Goal: Task Accomplishment & Management: Use online tool/utility

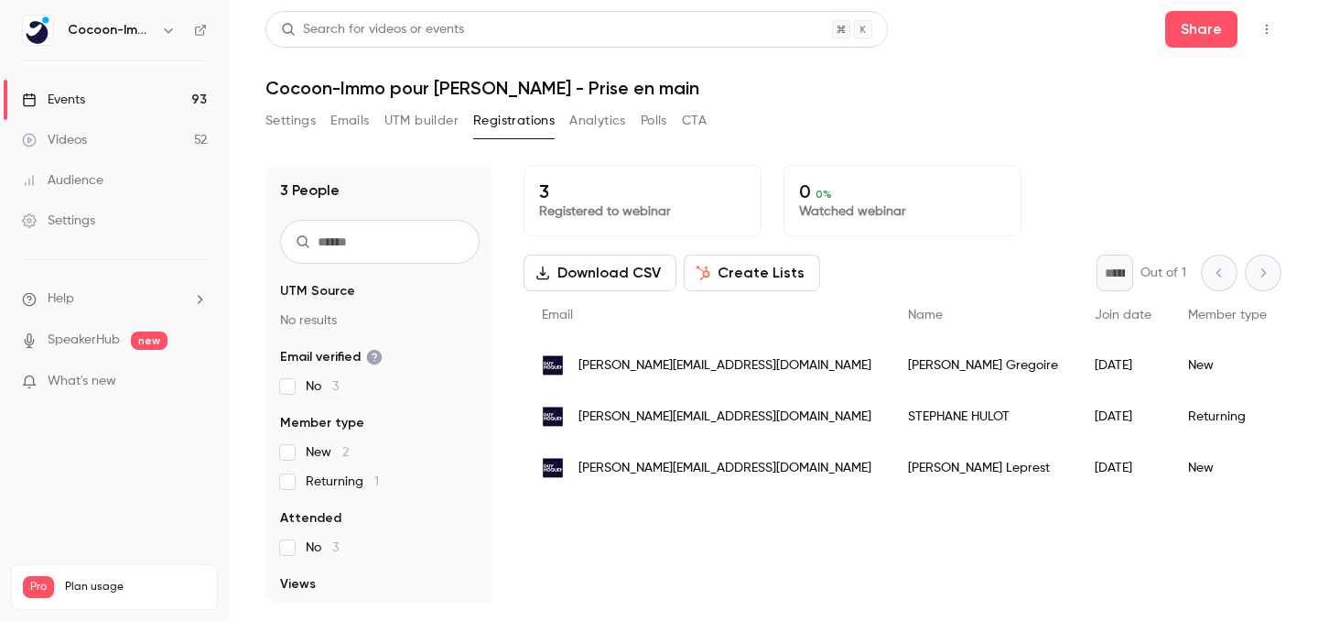
click at [82, 91] on div "Events" at bounding box center [53, 100] width 63 height 18
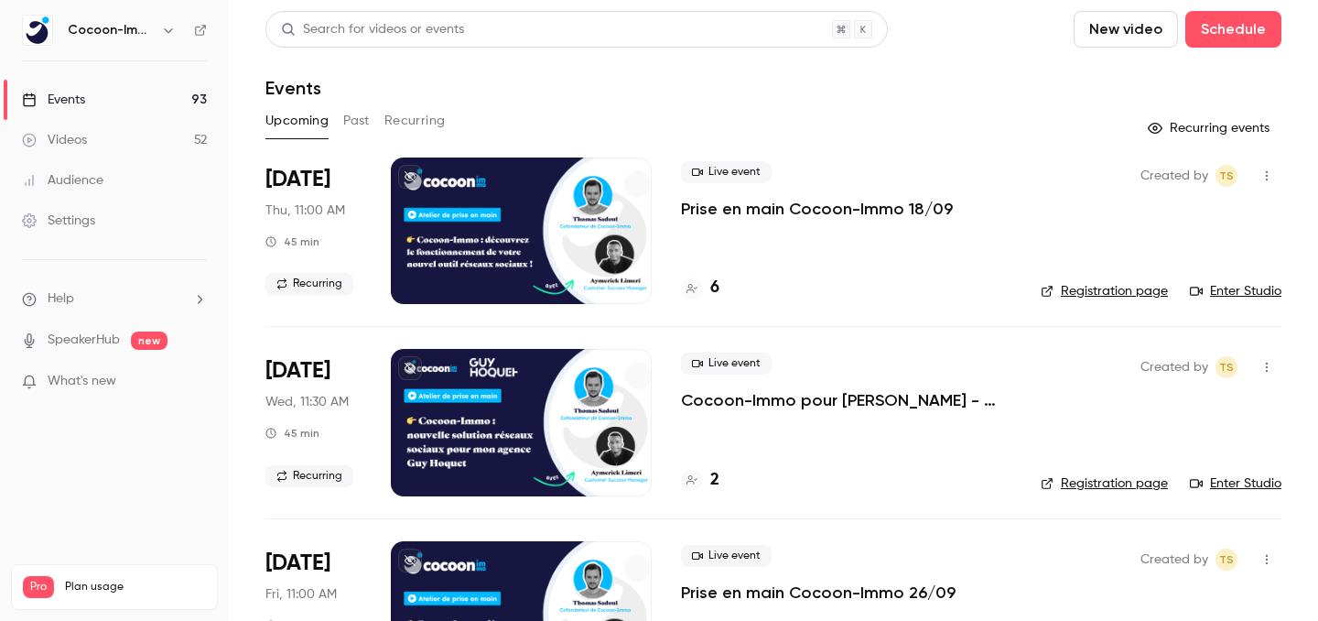
click at [111, 137] on link "Videos 52" at bounding box center [114, 140] width 229 height 40
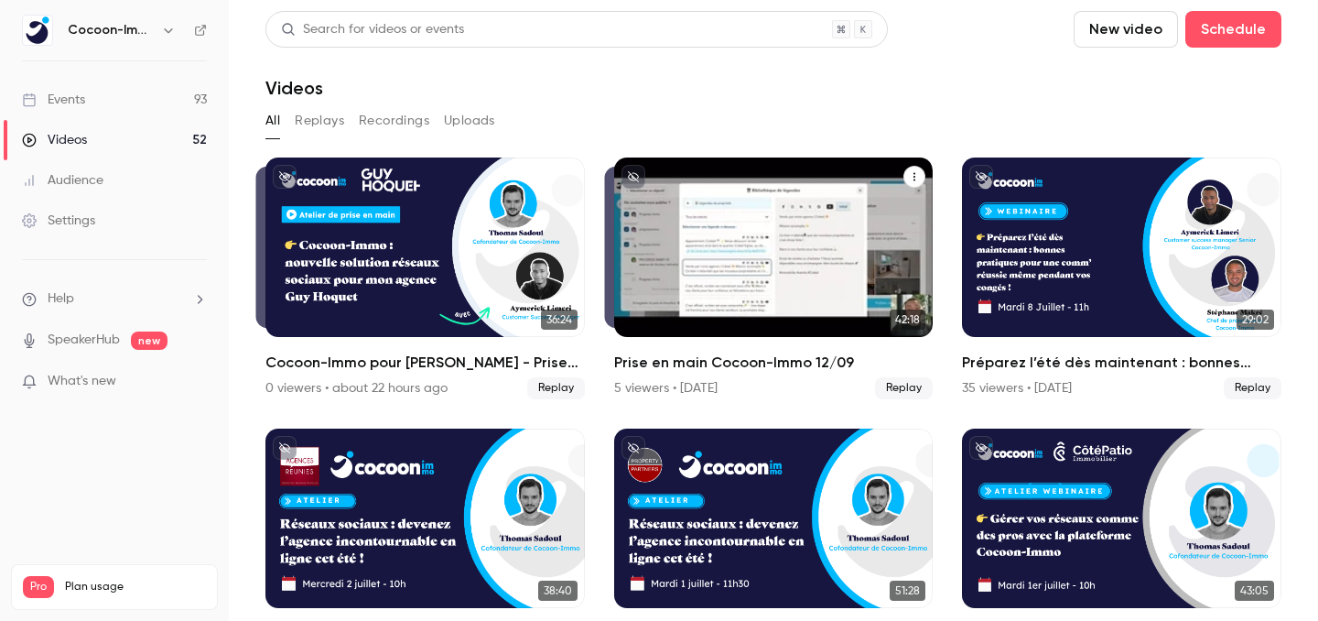
click at [766, 253] on div "Prise en main Cocoon-Immo 12/09" at bounding box center [773, 246] width 319 height 179
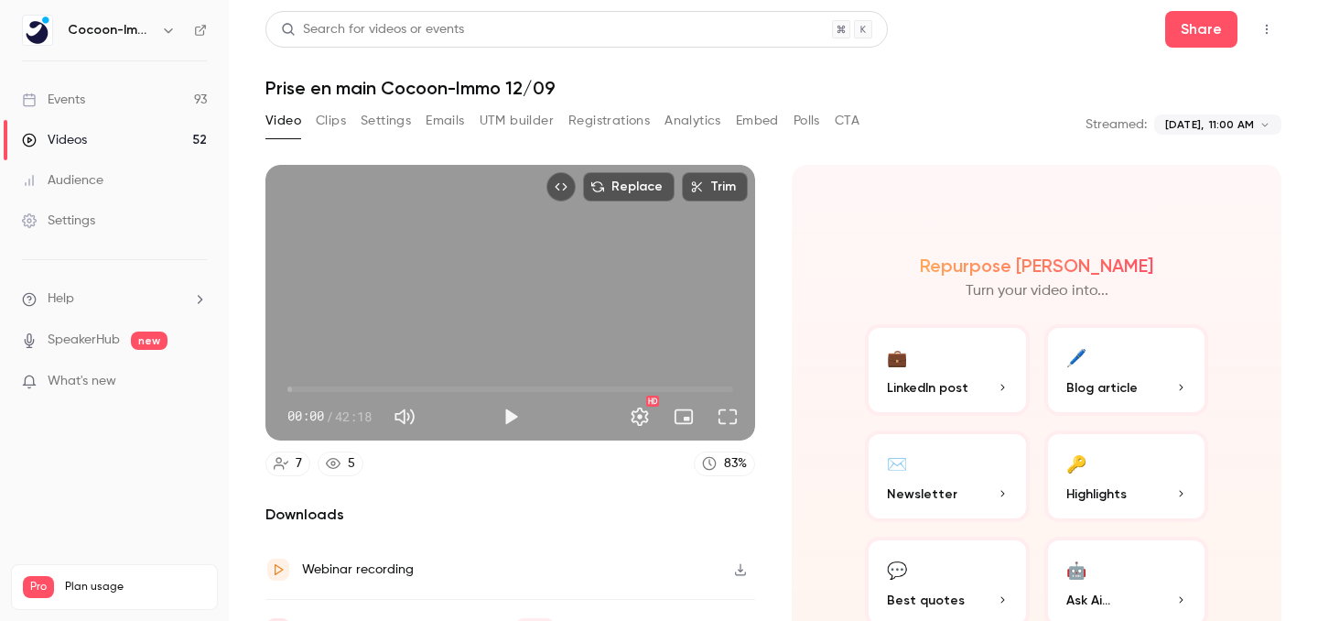
click at [738, 570] on icon "button" at bounding box center [740, 569] width 15 height 13
click at [168, 92] on link "Events 93" at bounding box center [114, 100] width 229 height 40
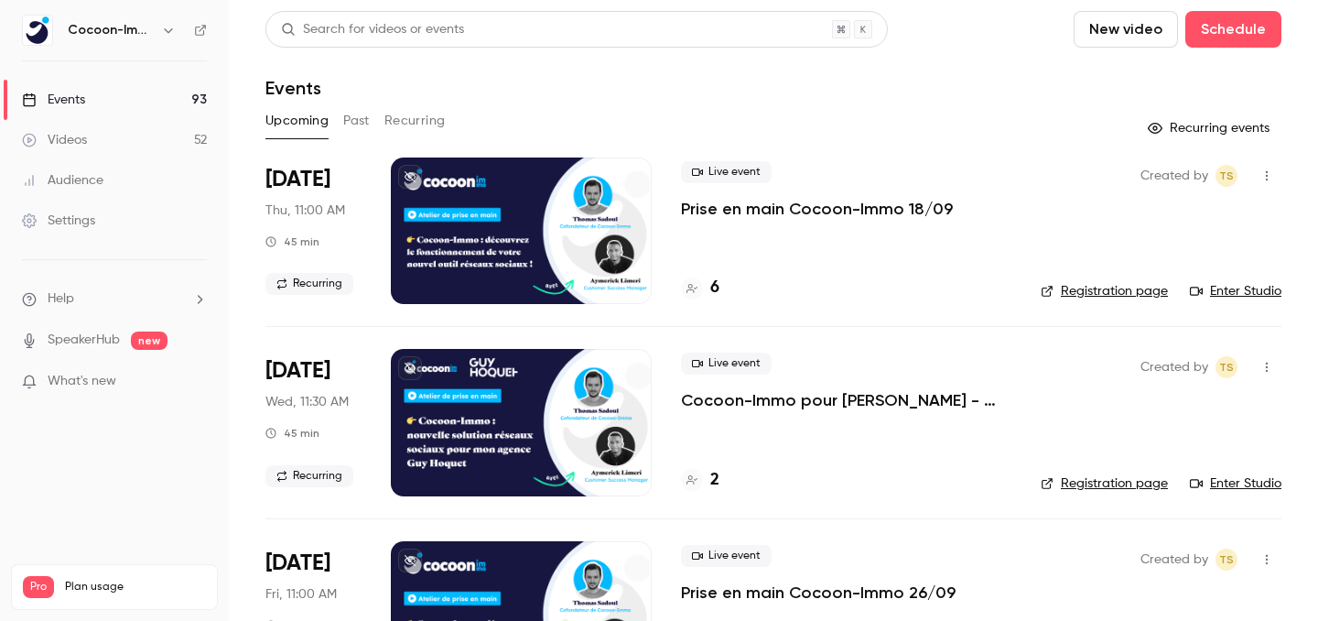
click at [785, 210] on p "Prise en main Cocoon-Immo 18/09" at bounding box center [817, 209] width 272 height 22
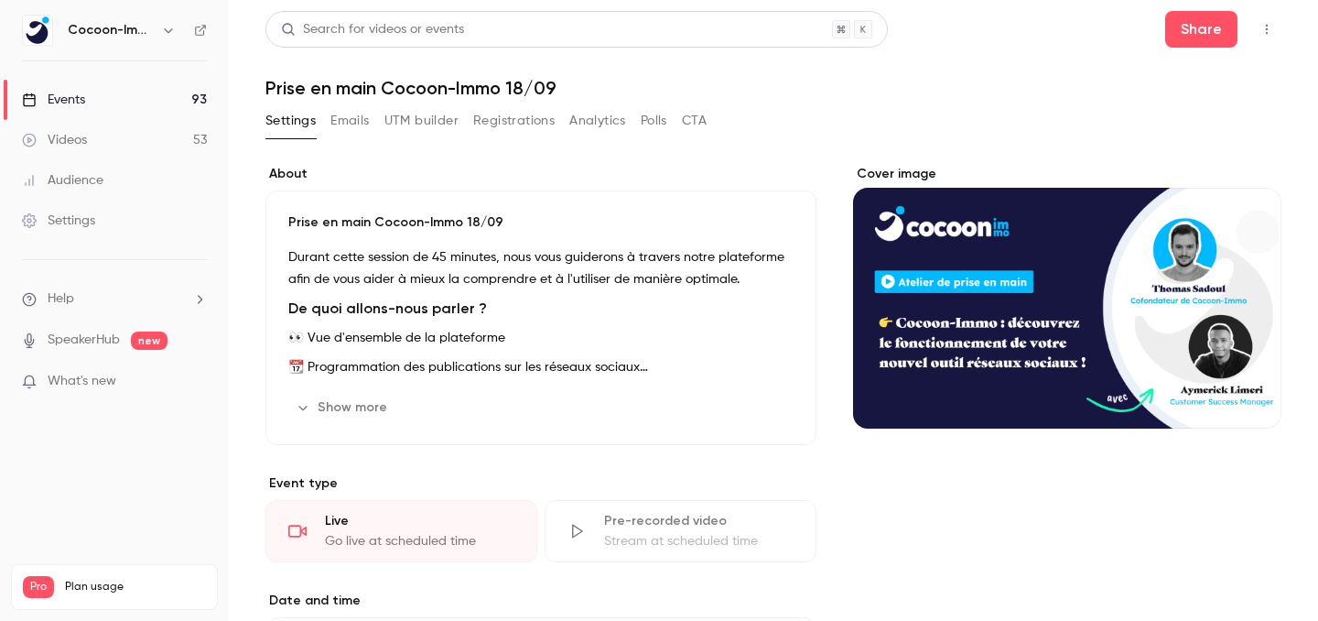
click at [603, 530] on div "Pre-recorded video Stream at scheduled time" at bounding box center [681, 531] width 272 height 62
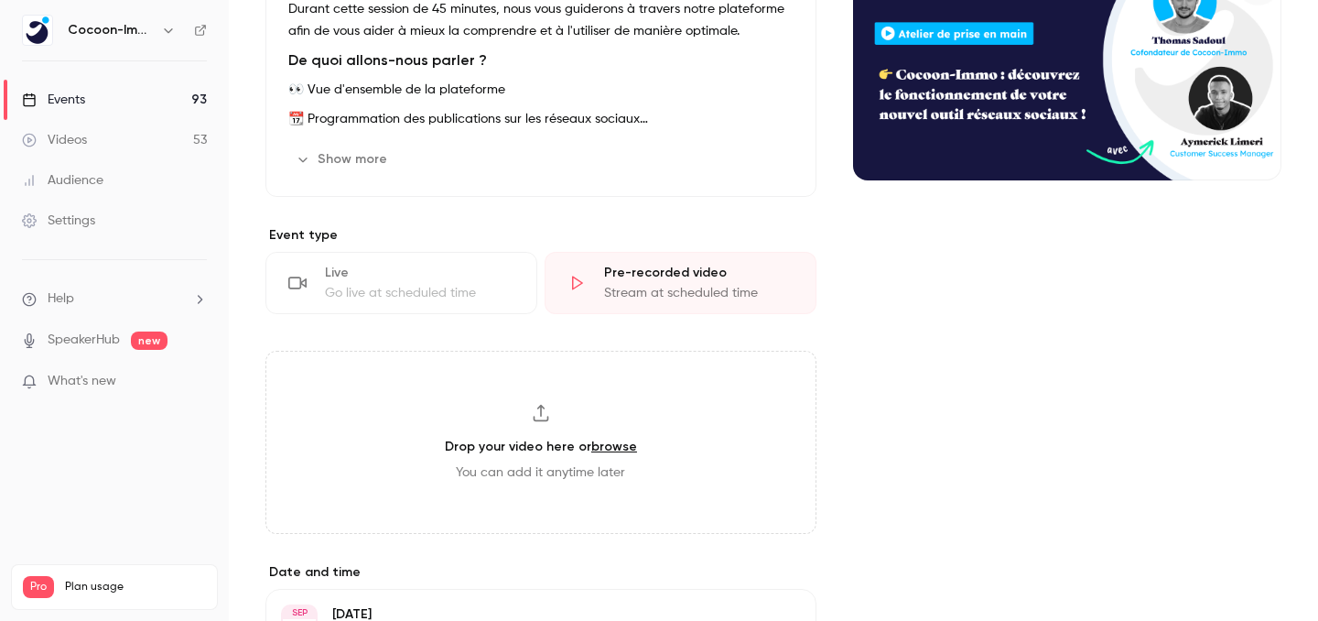
scroll to position [341, 0]
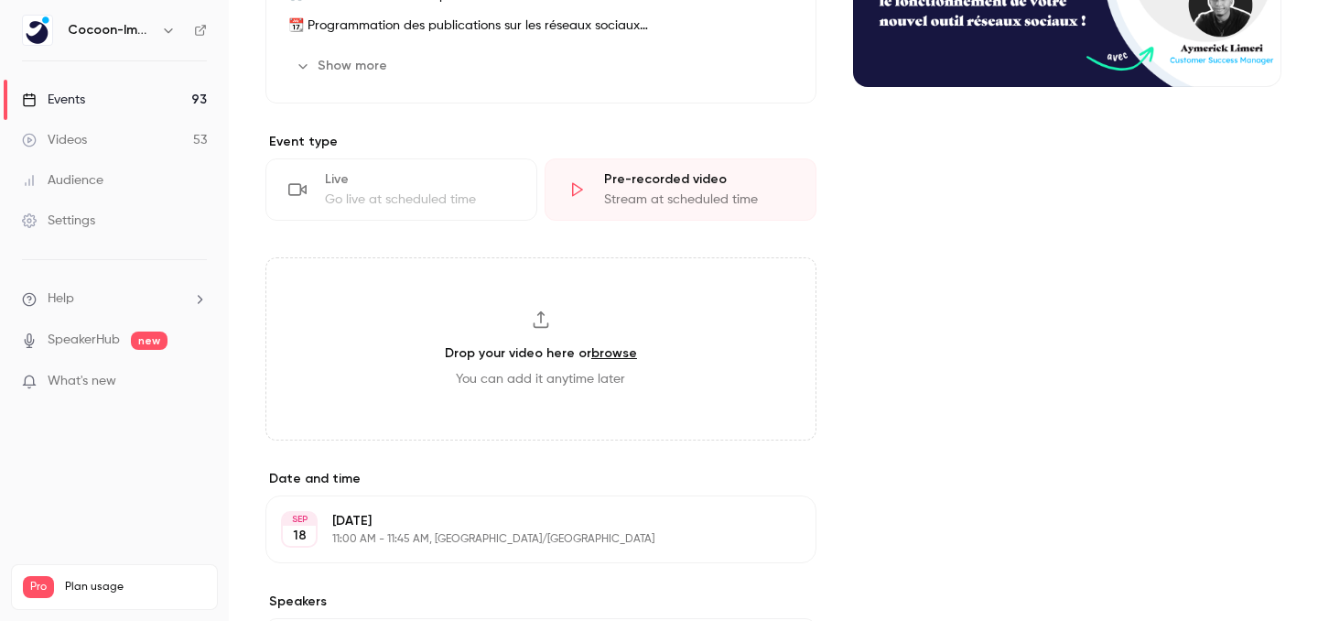
click at [549, 351] on h3 "Drop your video here or browse" at bounding box center [541, 352] width 192 height 19
type input "**********"
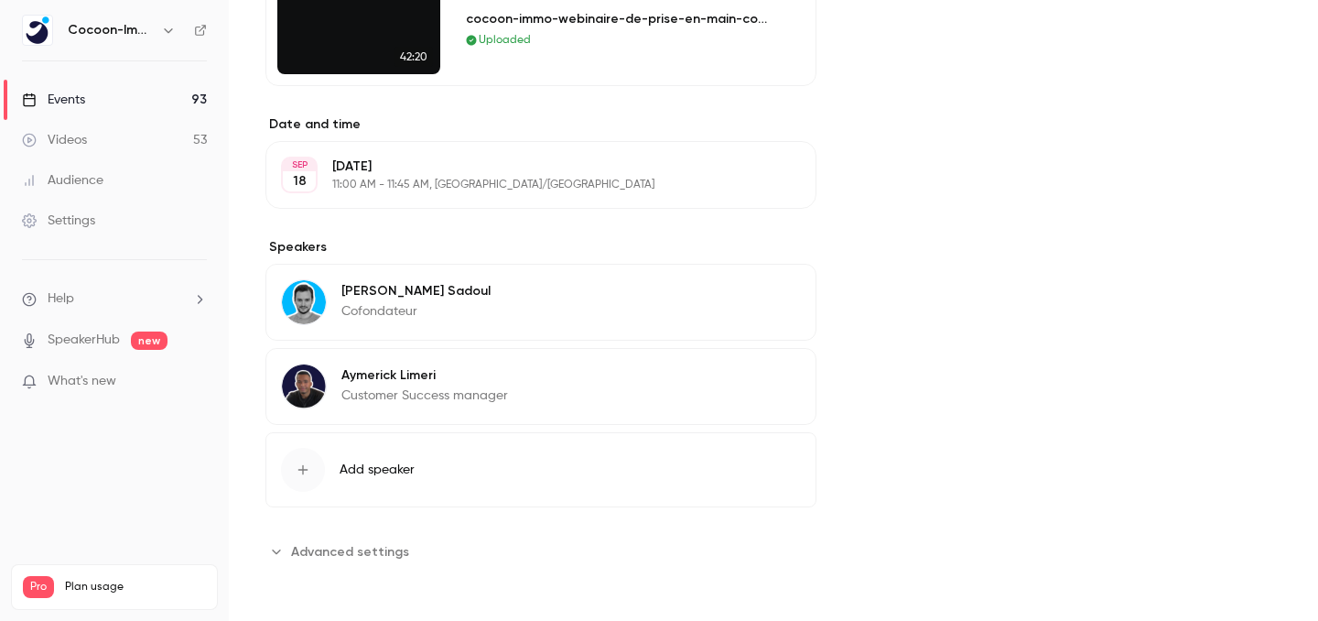
scroll to position [0, 0]
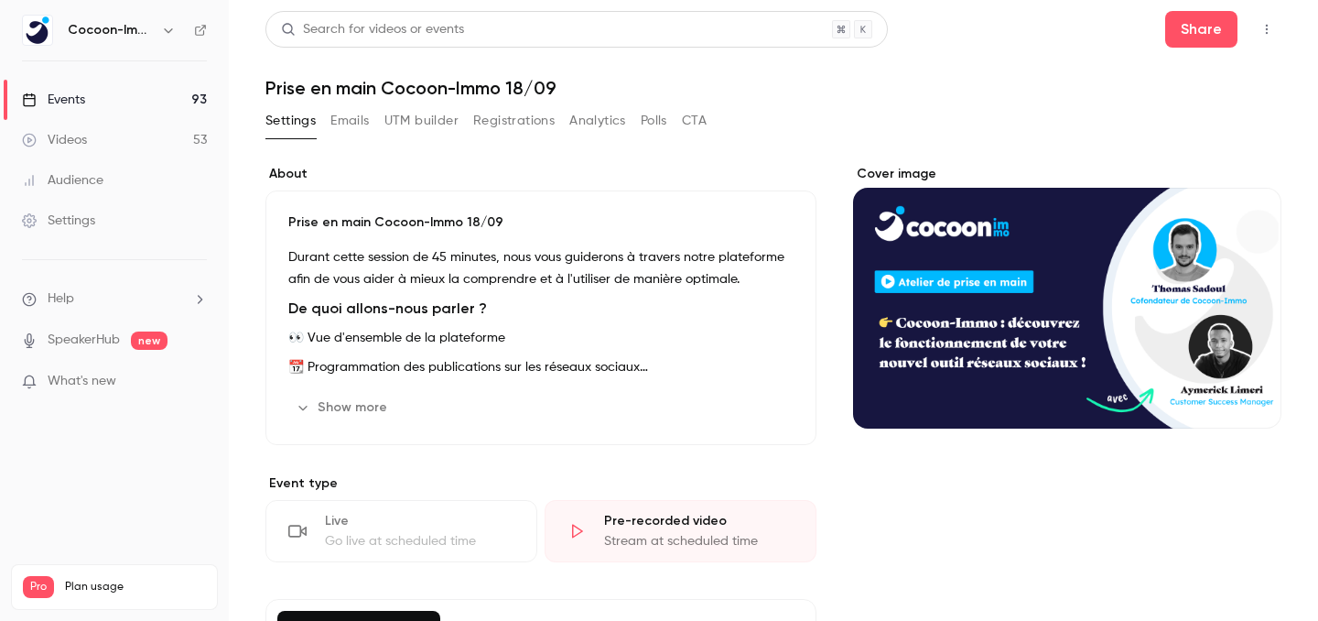
click at [159, 97] on link "Events 93" at bounding box center [114, 100] width 229 height 40
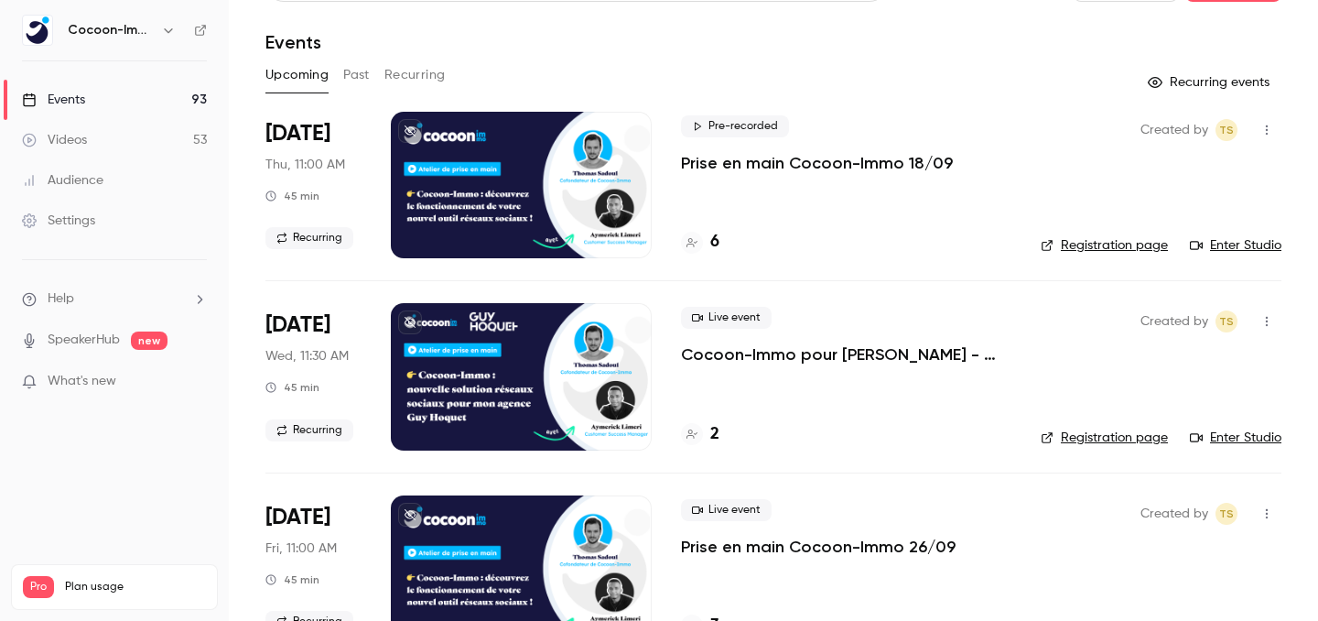
scroll to position [32, 0]
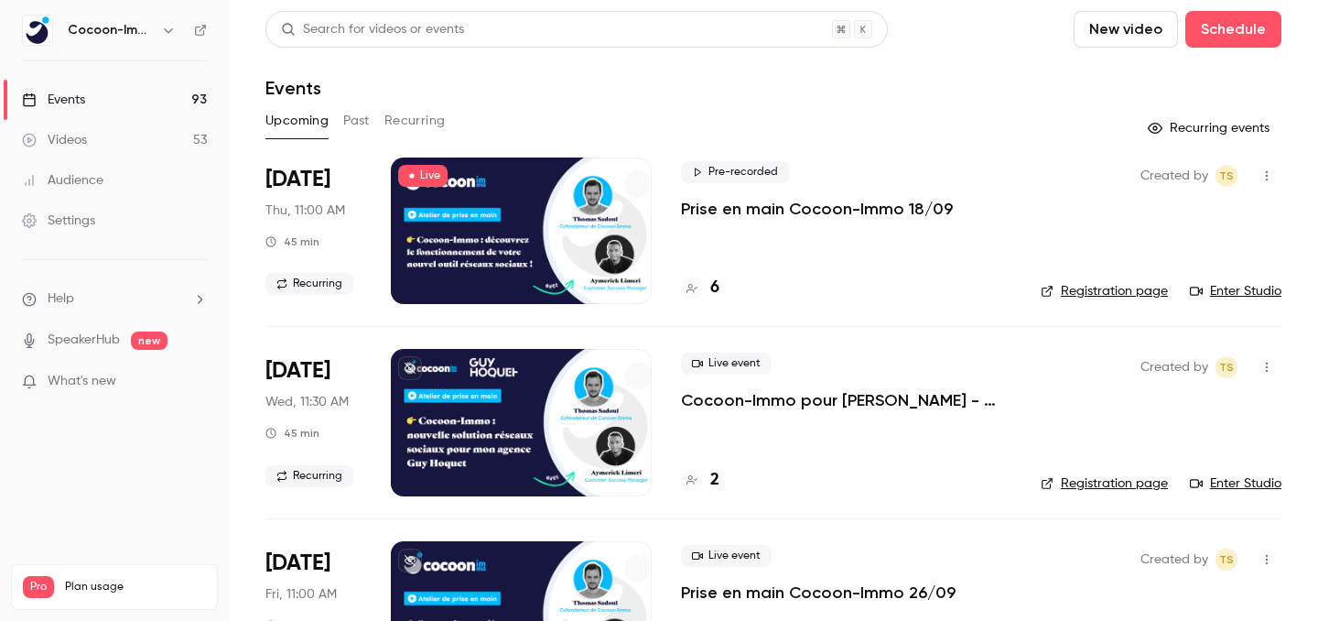
click at [746, 212] on p "Prise en main Cocoon-Immo 18/09" at bounding box center [817, 209] width 272 height 22
click at [1225, 303] on div "Created by TS Registration page Enter Studio" at bounding box center [1161, 230] width 241 height 146
click at [1233, 295] on link "Enter Studio" at bounding box center [1236, 291] width 92 height 18
click at [715, 289] on h4 "6" at bounding box center [714, 288] width 9 height 25
